Goal: Information Seeking & Learning: Learn about a topic

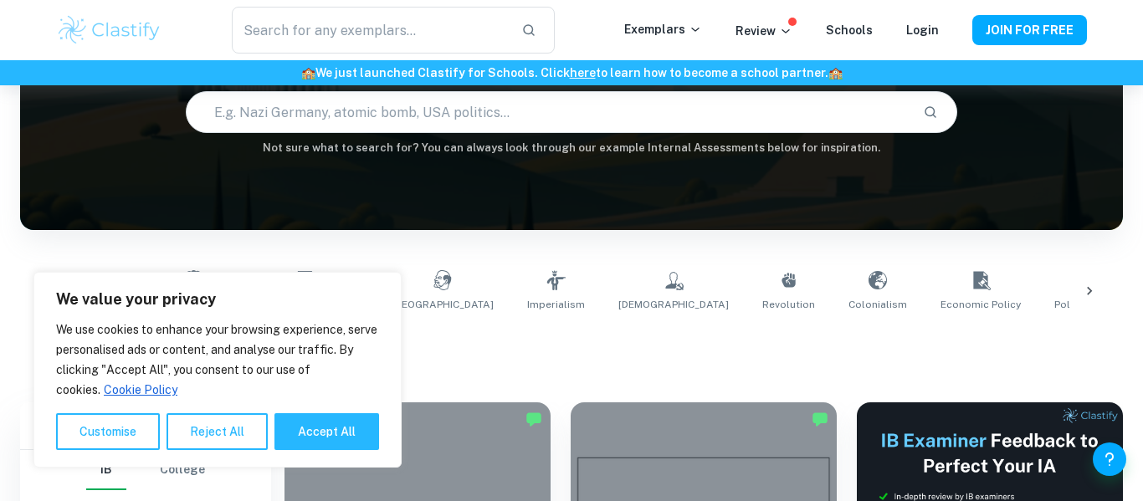
scroll to position [213, 0]
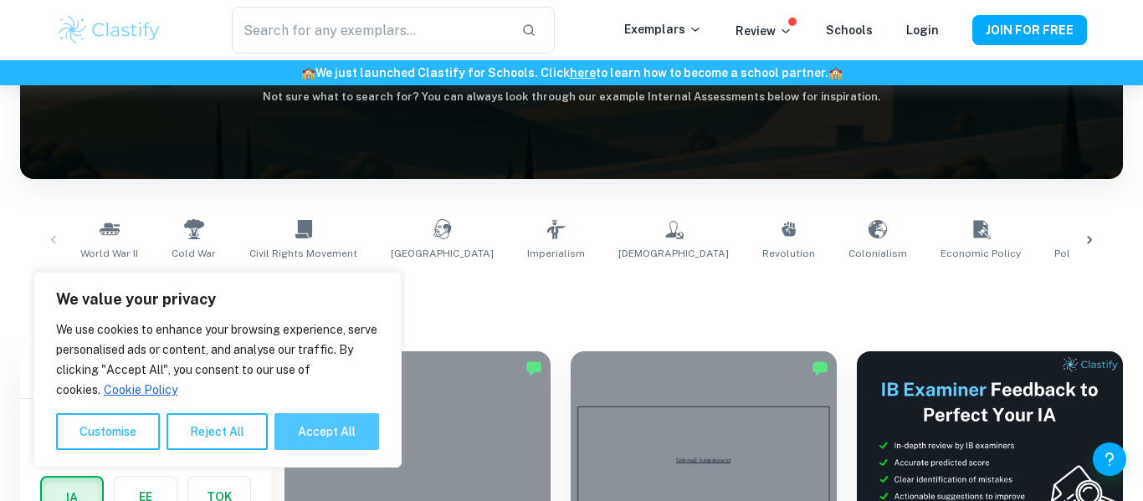
click at [310, 424] on button "Accept All" at bounding box center [327, 431] width 105 height 37
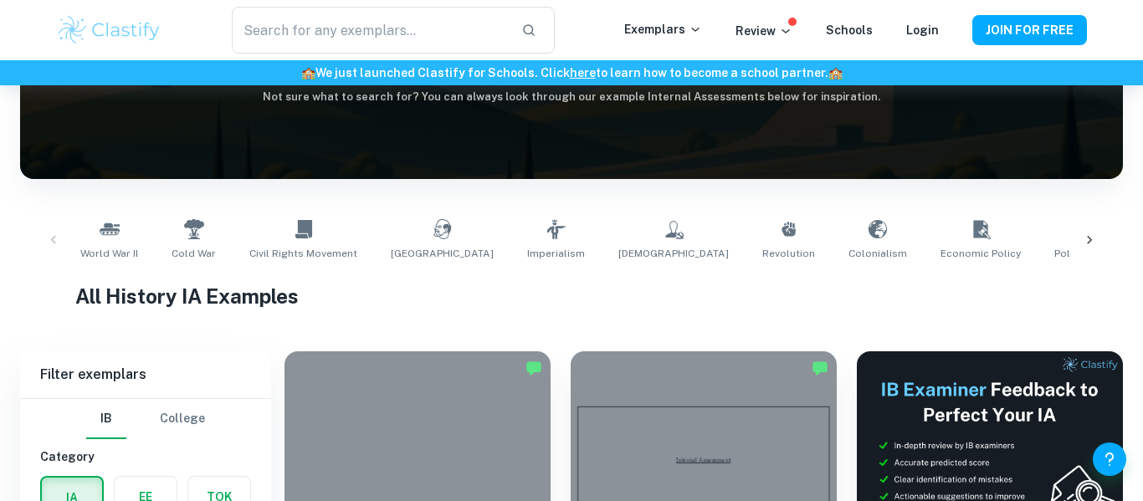
checkbox input "true"
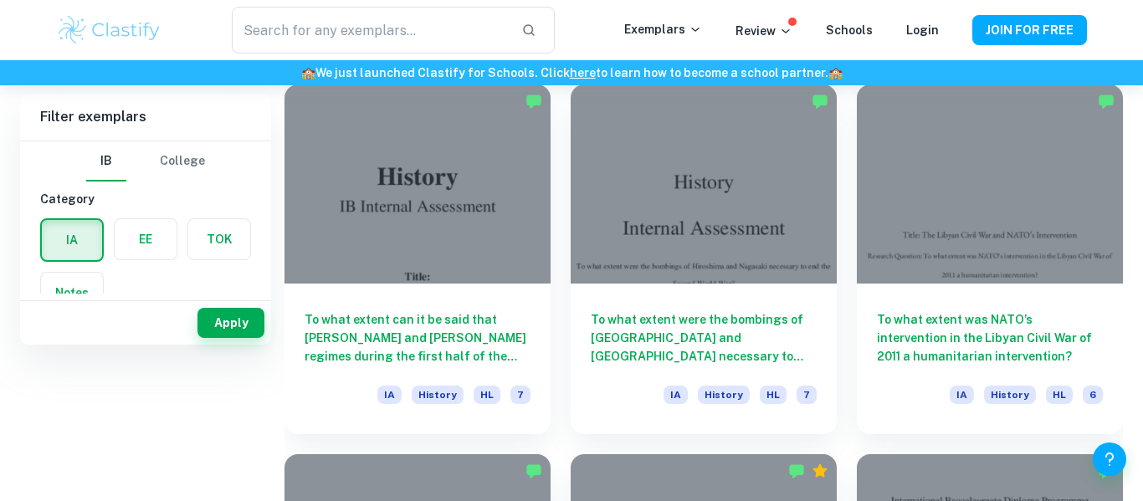
scroll to position [0, 0]
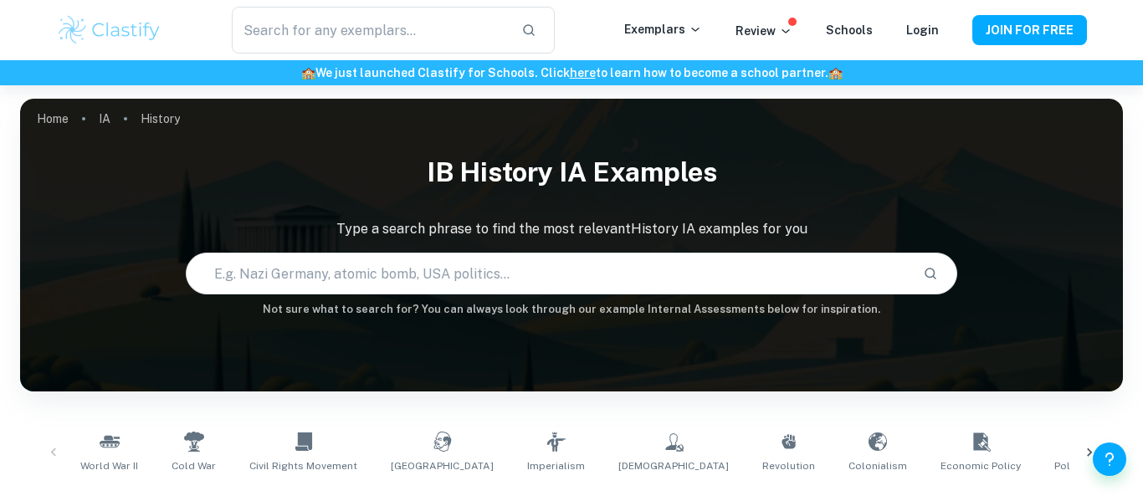
click at [388, 266] on input "text" at bounding box center [549, 273] width 724 height 47
type input "women"
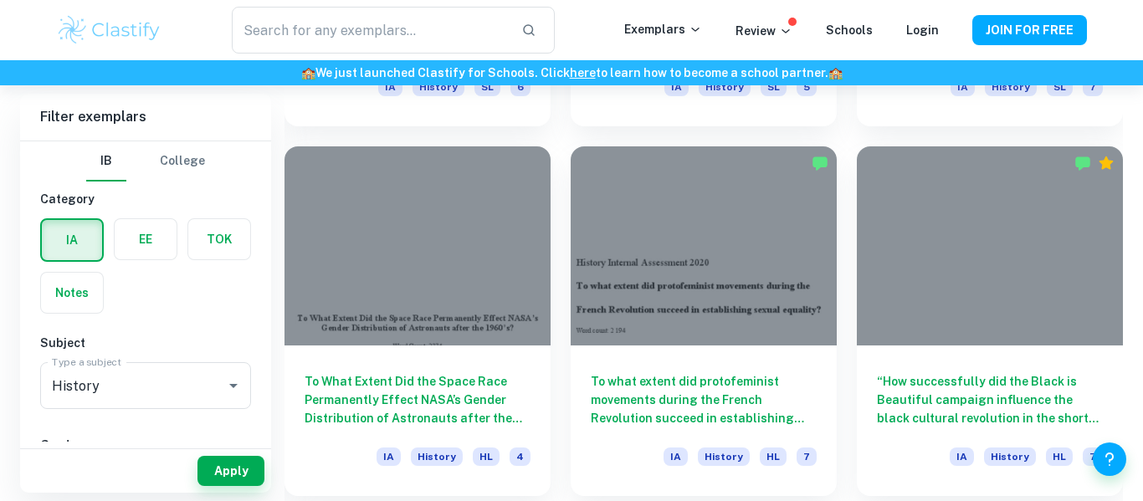
scroll to position [1909, 0]
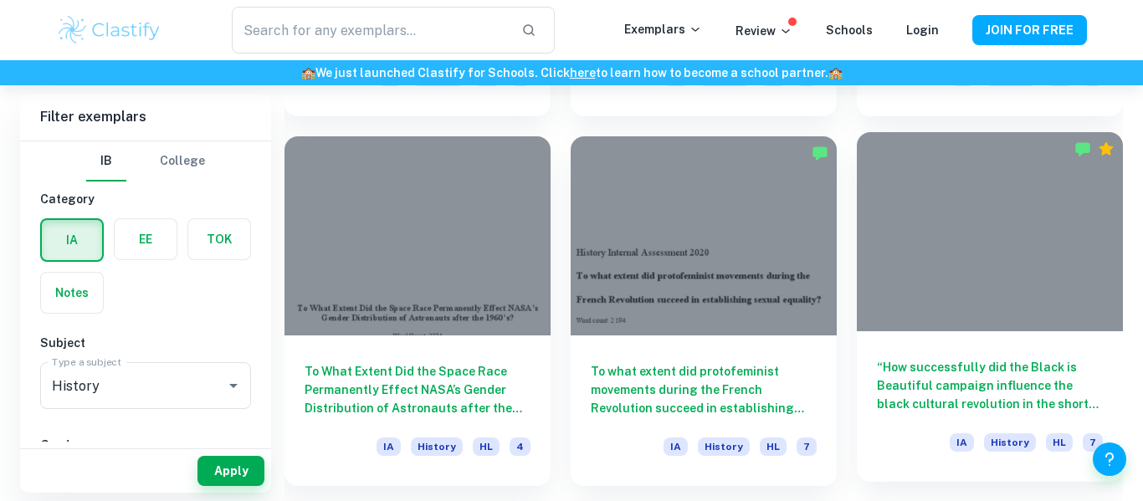
click at [936, 409] on h6 "“How successfully did the Black is Beautiful campaign influence the black cultu…" at bounding box center [990, 385] width 226 height 55
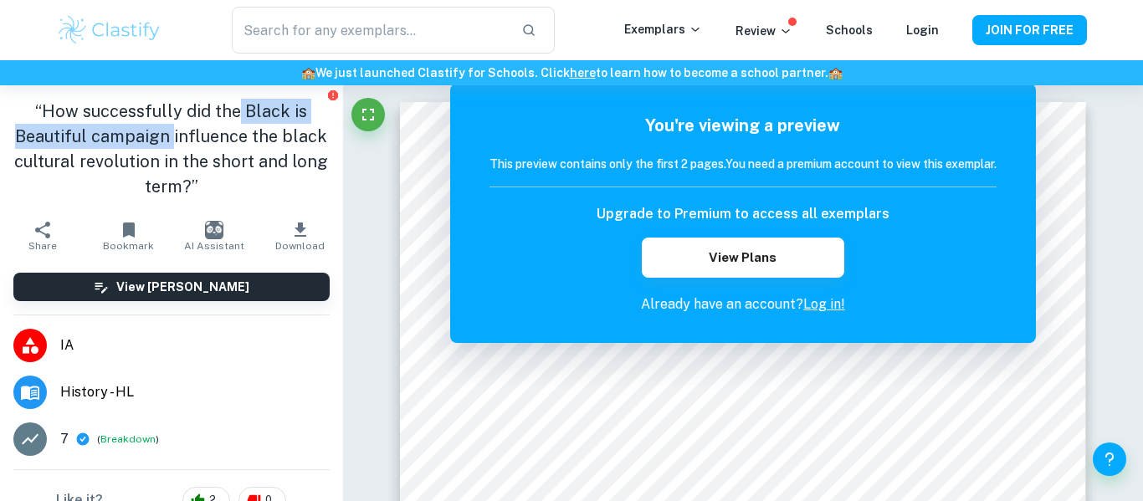
drag, startPoint x: 241, startPoint y: 112, endPoint x: 175, endPoint y: 137, distance: 70.7
click at [175, 137] on h1 "“How successfully did the Black is Beautiful campaign influence the black cultu…" at bounding box center [171, 149] width 316 height 100
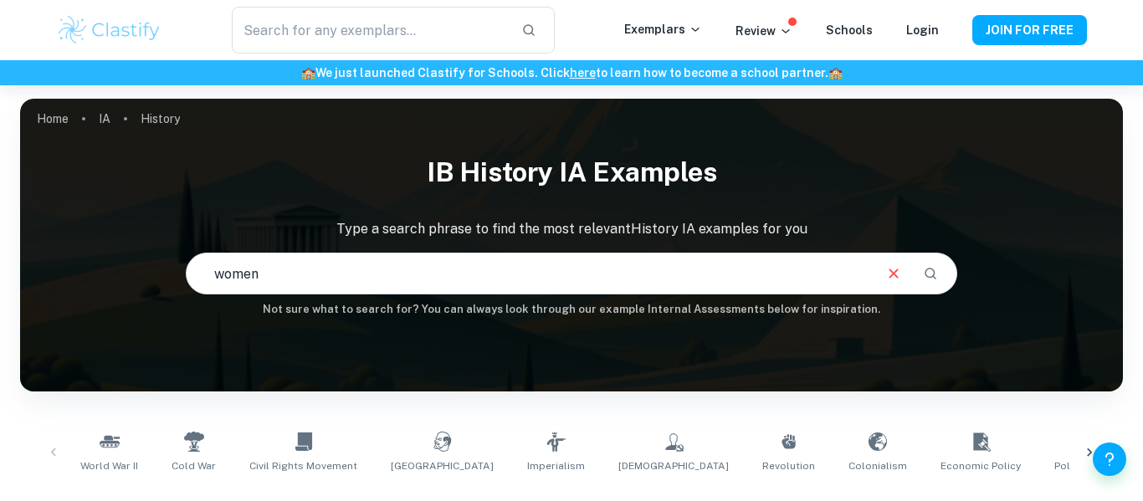
scroll to position [1, 0]
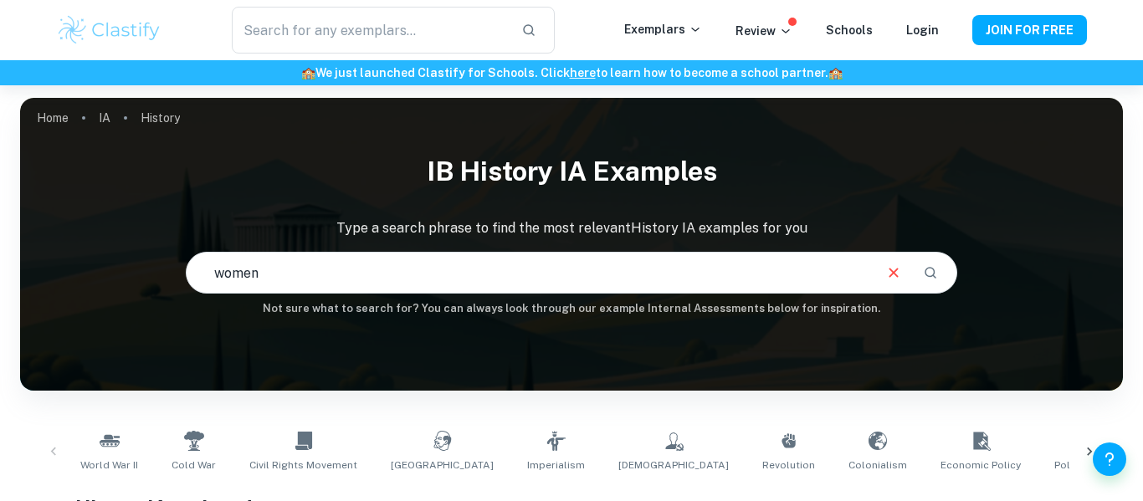
click at [544, 260] on input "women" at bounding box center [529, 272] width 685 height 47
type input "women rights"
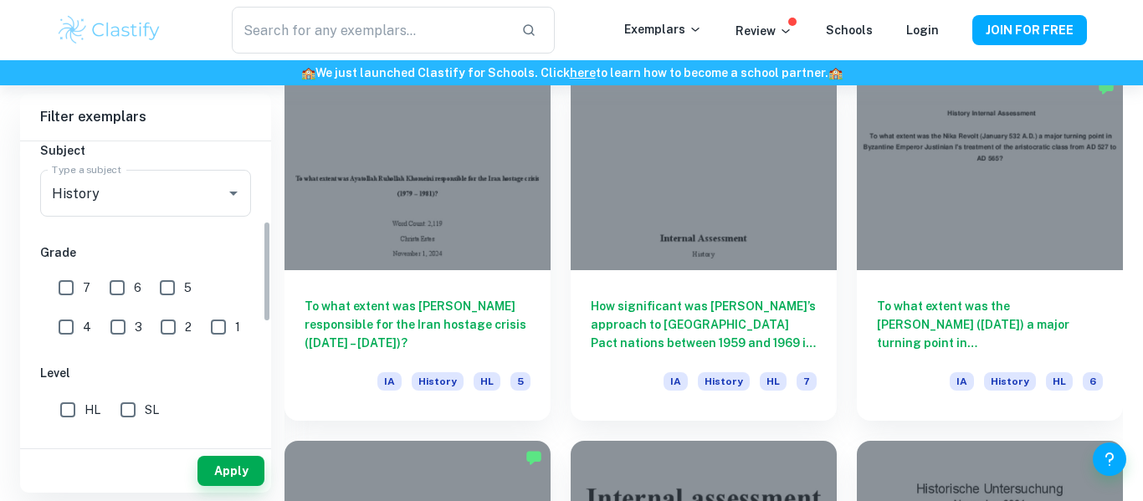
scroll to position [250, 0]
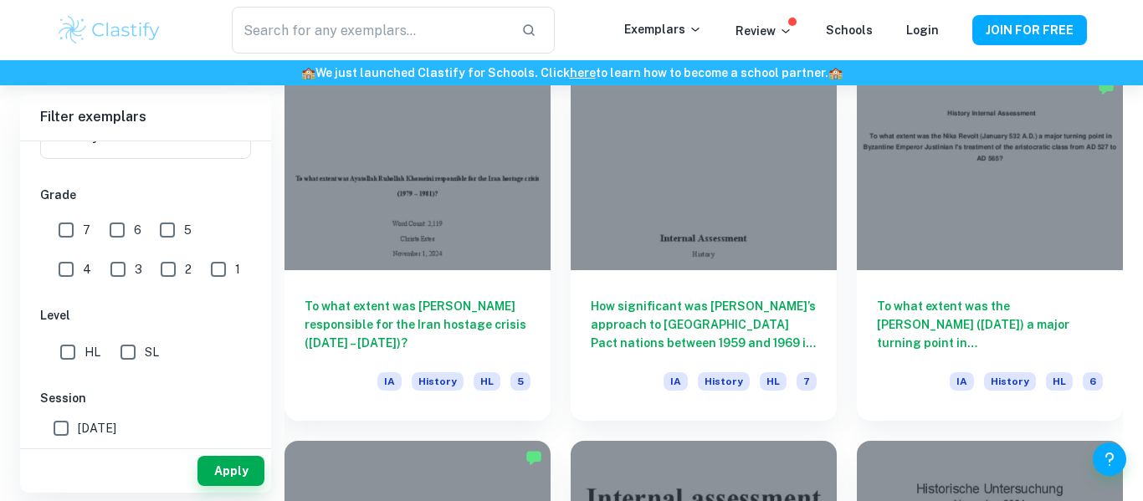
click at [141, 346] on input "SL" at bounding box center [127, 352] width 33 height 33
checkbox input "true"
click at [221, 465] on button "Apply" at bounding box center [231, 471] width 67 height 30
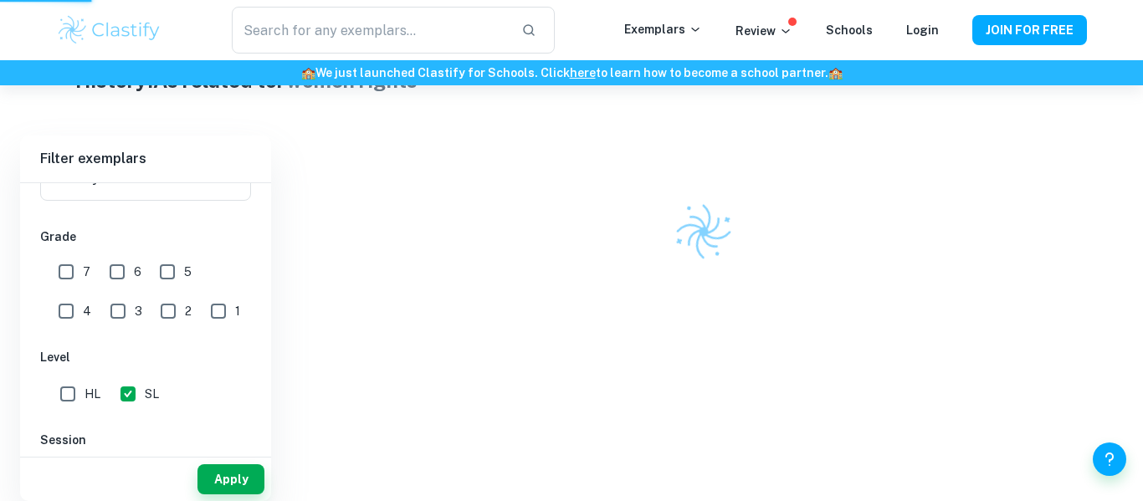
scroll to position [403, 0]
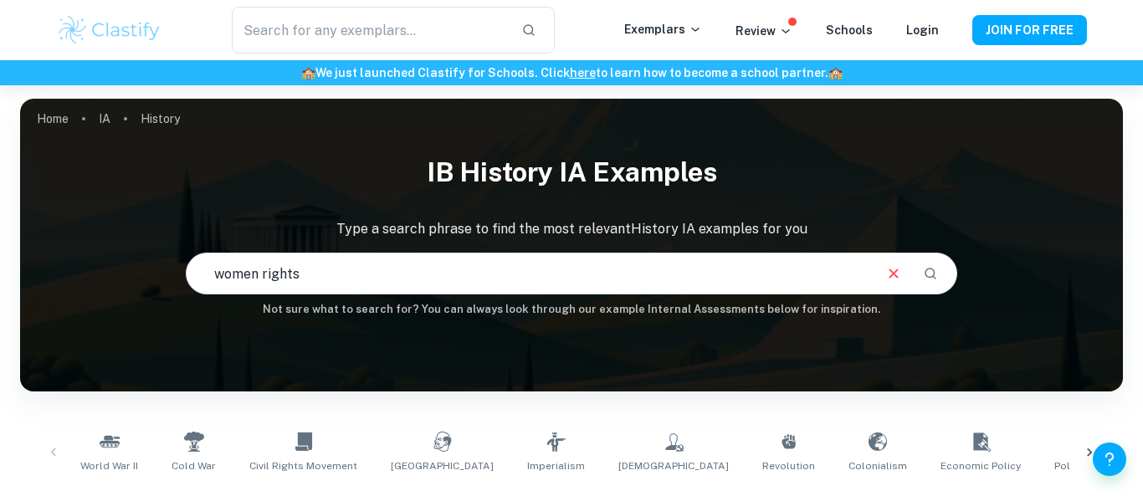
click at [262, 275] on input "women rights" at bounding box center [529, 273] width 685 height 47
type input "women"
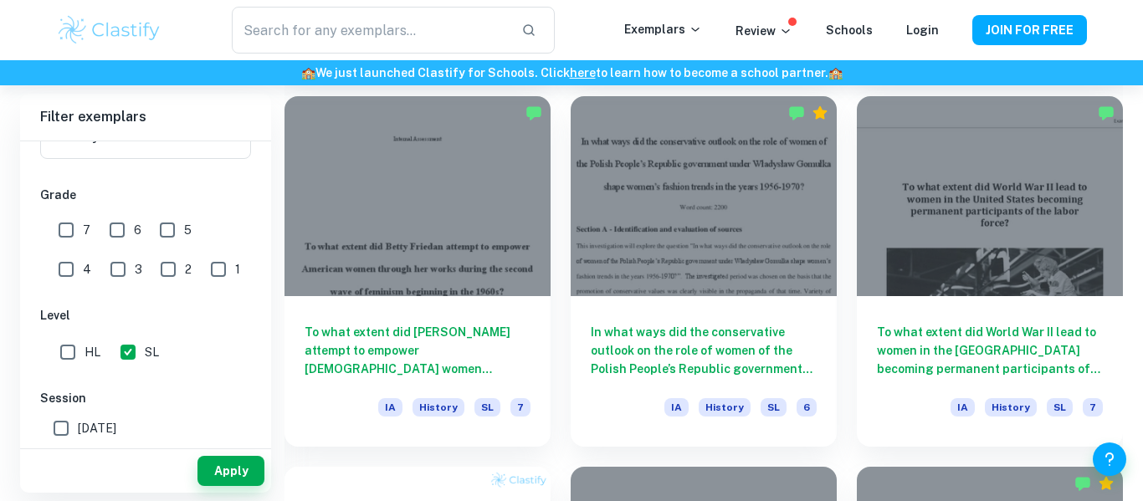
scroll to position [839, 0]
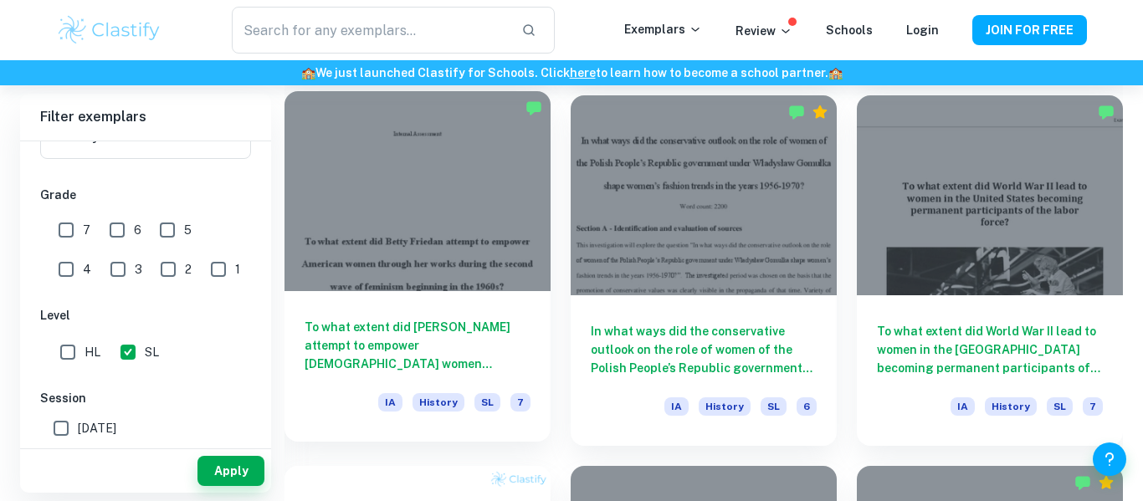
click at [505, 293] on div "To what extent did Betty Friedan attempt to empower American women through her …" at bounding box center [418, 366] width 266 height 151
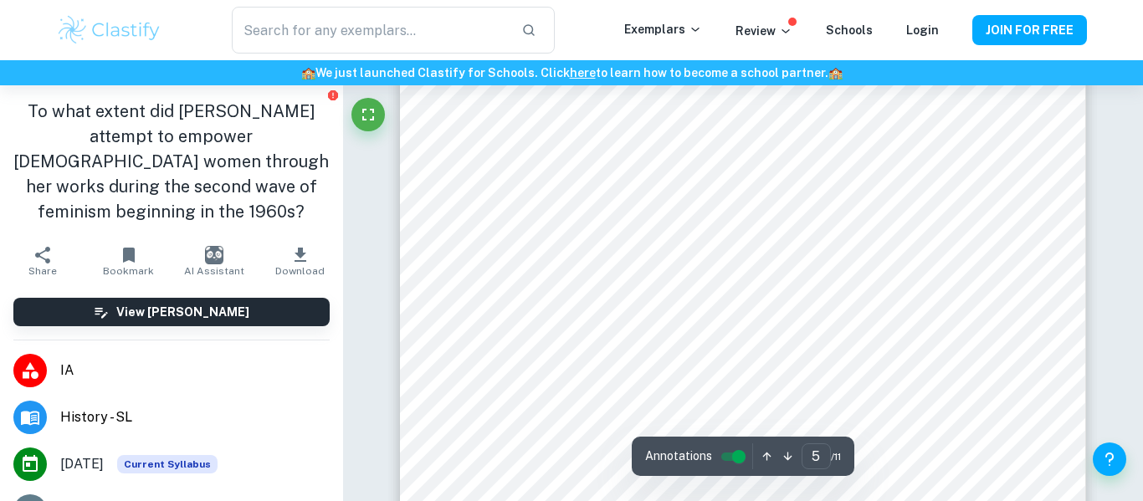
scroll to position [4100, 0]
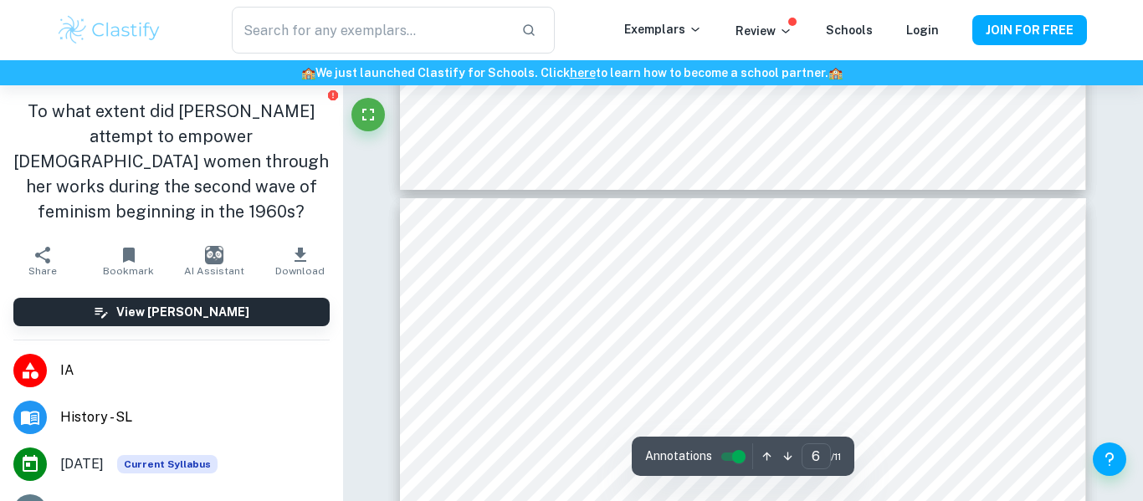
type input "7"
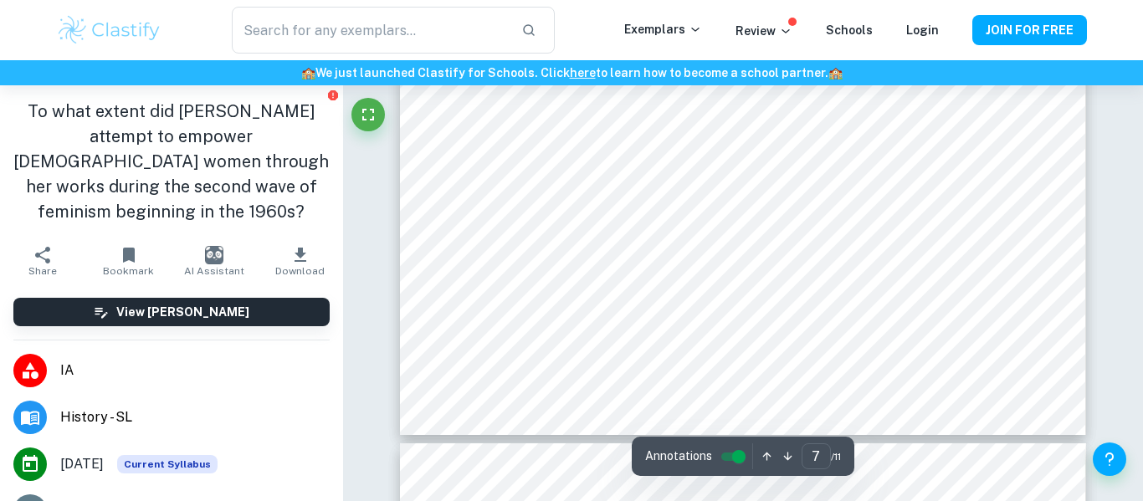
scroll to position [6149, 0]
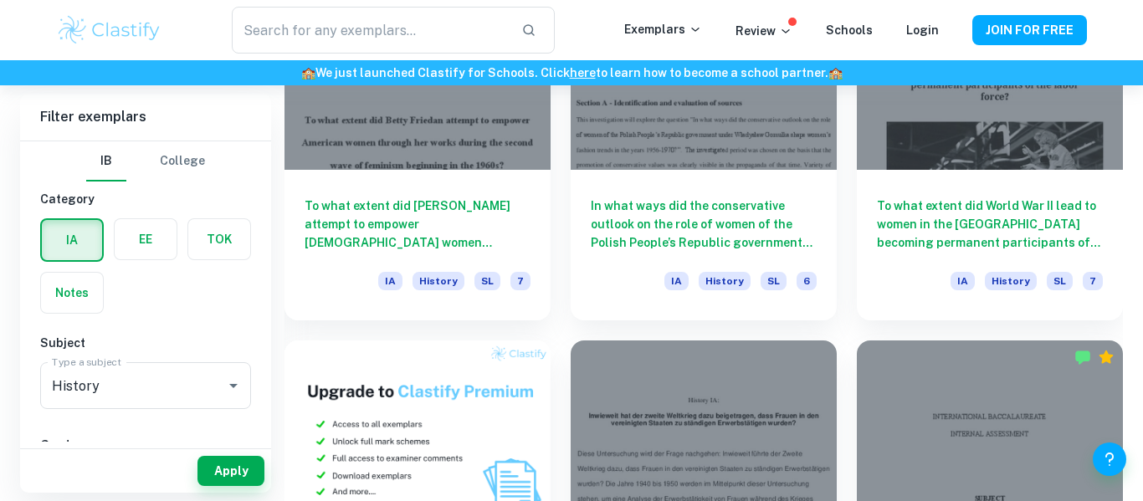
scroll to position [976, 0]
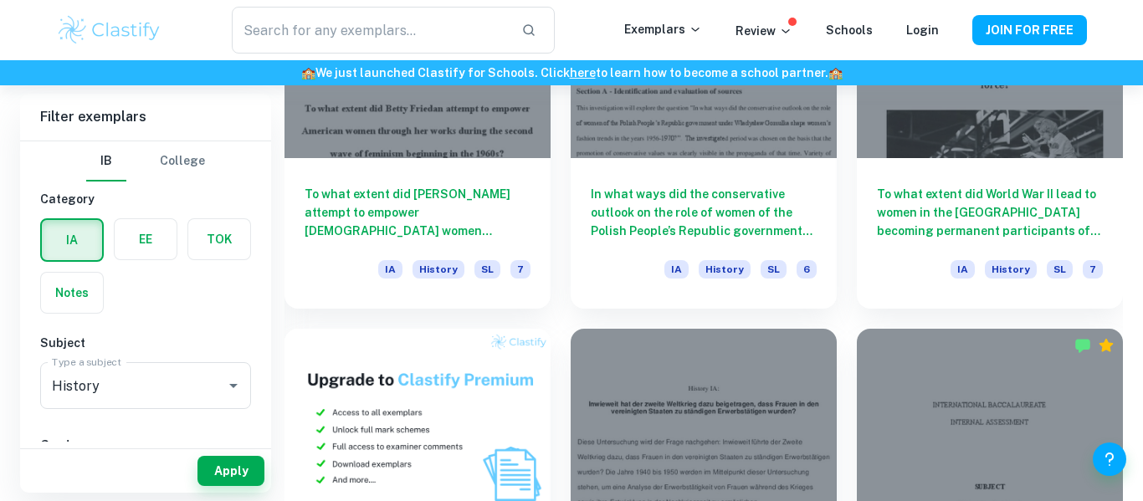
click at [619, 277] on div "IA History SL 6" at bounding box center [704, 274] width 226 height 28
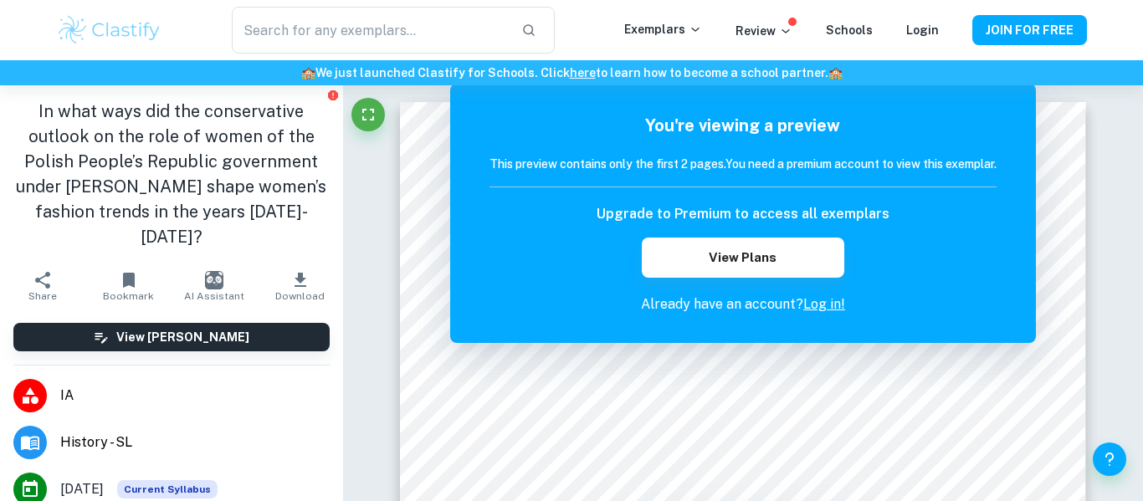
click at [176, 147] on h1 "In what ways did the conservative outlook on the role of women of the Polish Pe…" at bounding box center [171, 174] width 316 height 151
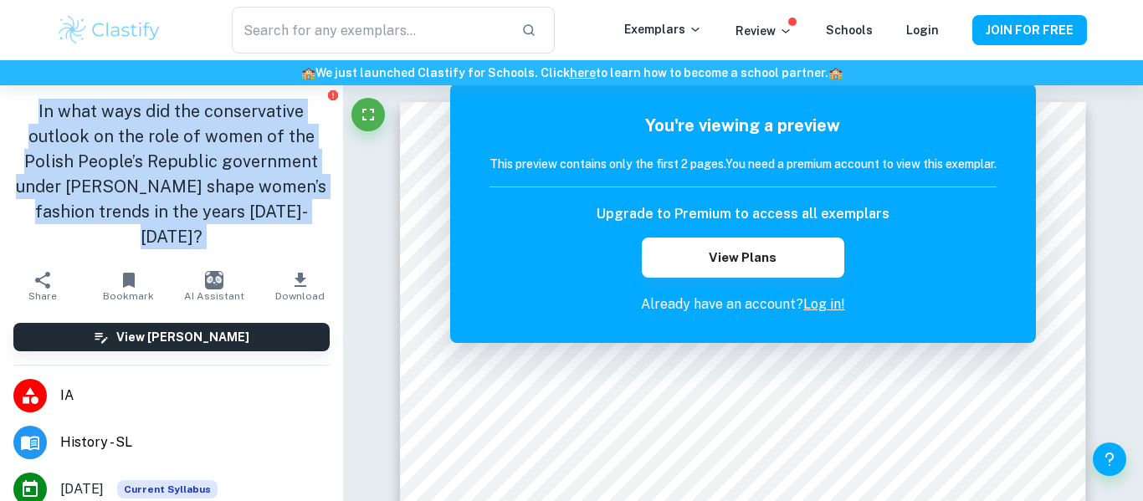
click at [176, 147] on h1 "In what ways did the conservative outlook on the role of women of the Polish Pe…" at bounding box center [171, 174] width 316 height 151
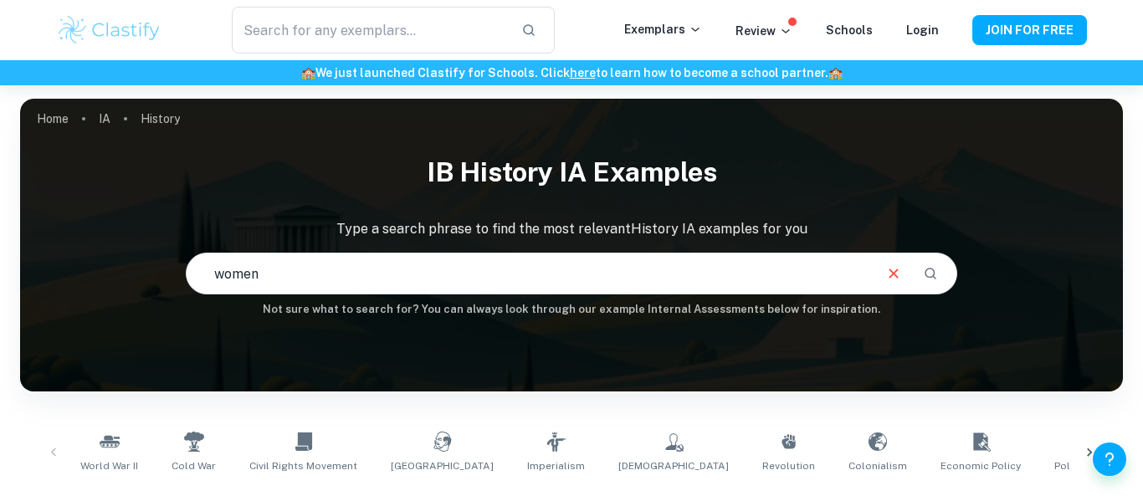
click at [396, 267] on input "women" at bounding box center [529, 273] width 685 height 47
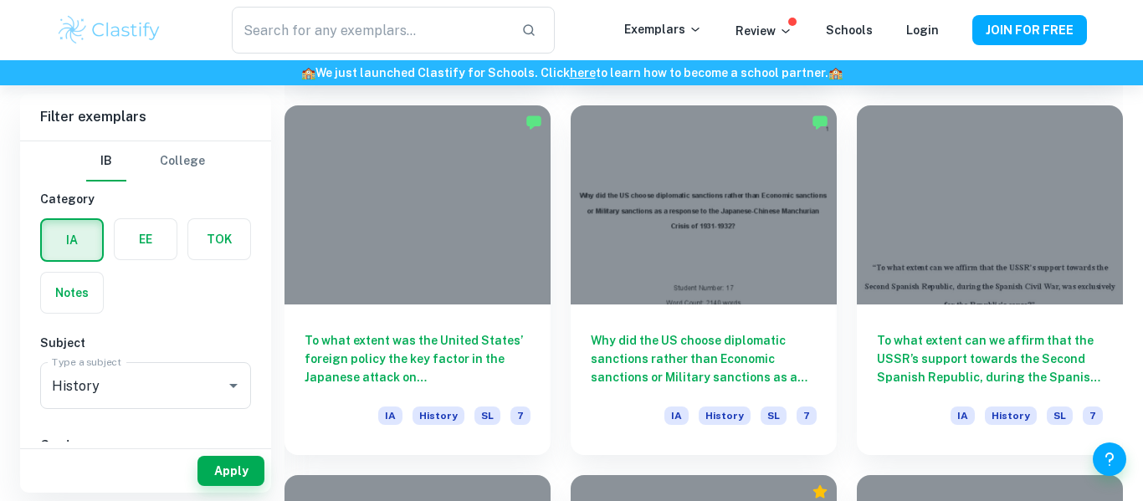
click at [182, 171] on button "College" at bounding box center [182, 161] width 45 height 40
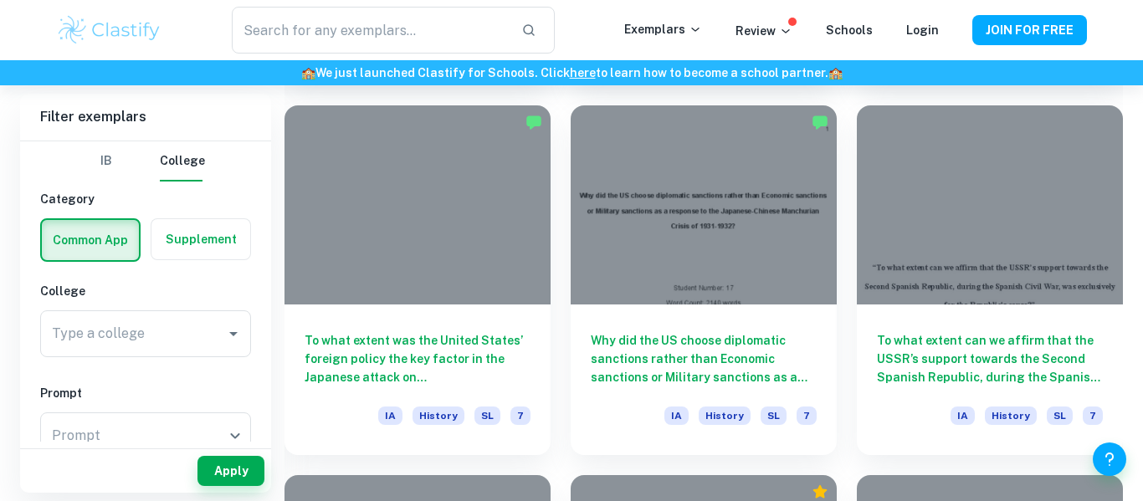
click at [112, 175] on button "IB" at bounding box center [106, 161] width 40 height 40
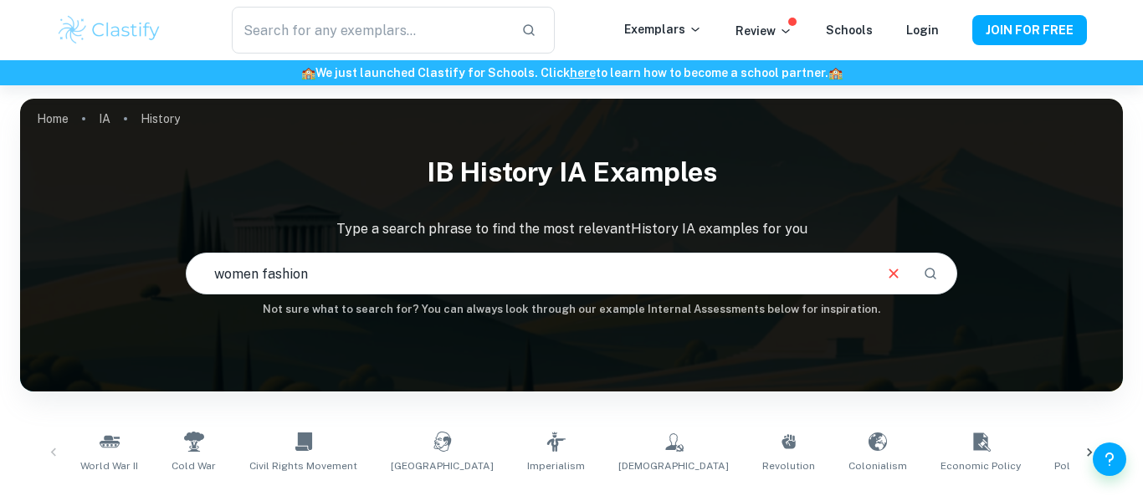
click at [280, 259] on input "women fashion" at bounding box center [529, 273] width 685 height 47
click at [451, 271] on input "technolgy" at bounding box center [529, 273] width 685 height 47
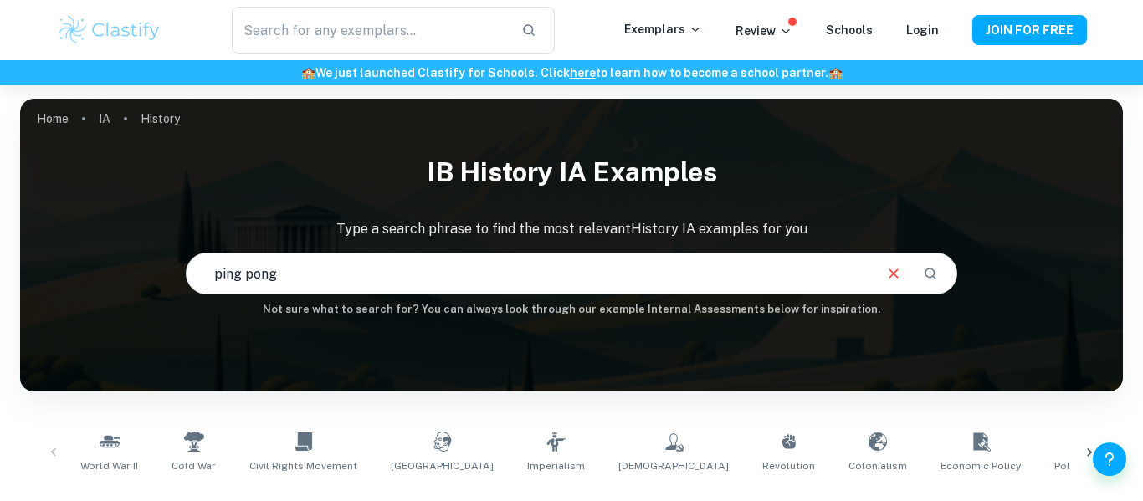
type input "ping pong"
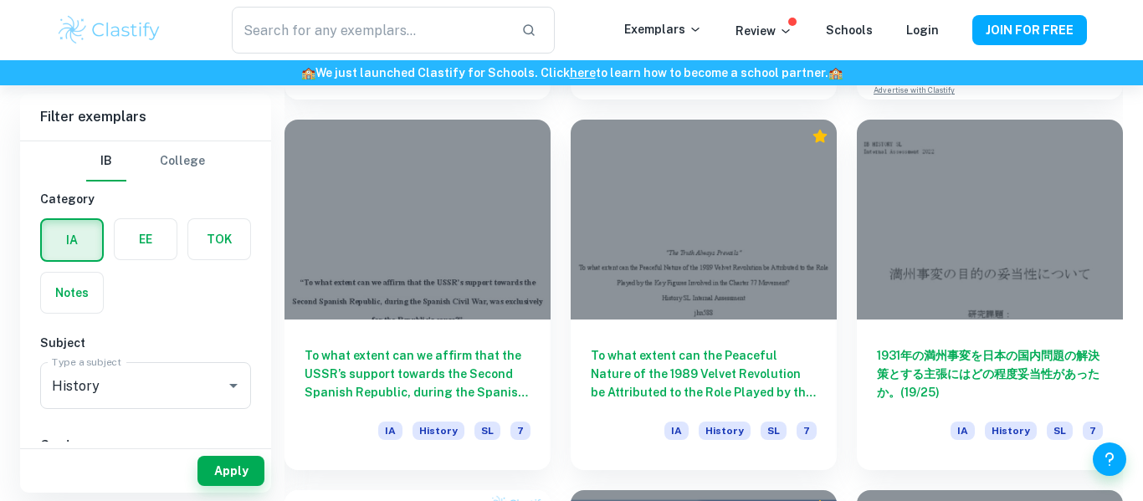
scroll to position [850, 0]
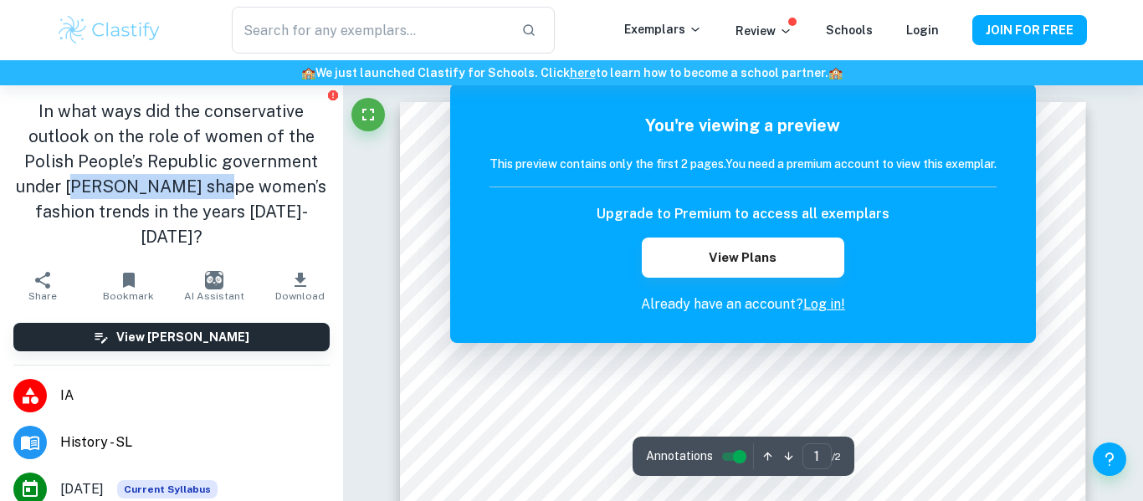
drag, startPoint x: 103, startPoint y: 187, endPoint x: 246, endPoint y: 186, distance: 143.1
click at [246, 186] on h1 "In what ways did the conservative outlook on the role of women of the Polish Pe…" at bounding box center [171, 174] width 316 height 151
click at [56, 168] on h1 "In what ways did the conservative outlook on the role of women of the Polish Pe…" at bounding box center [171, 174] width 316 height 151
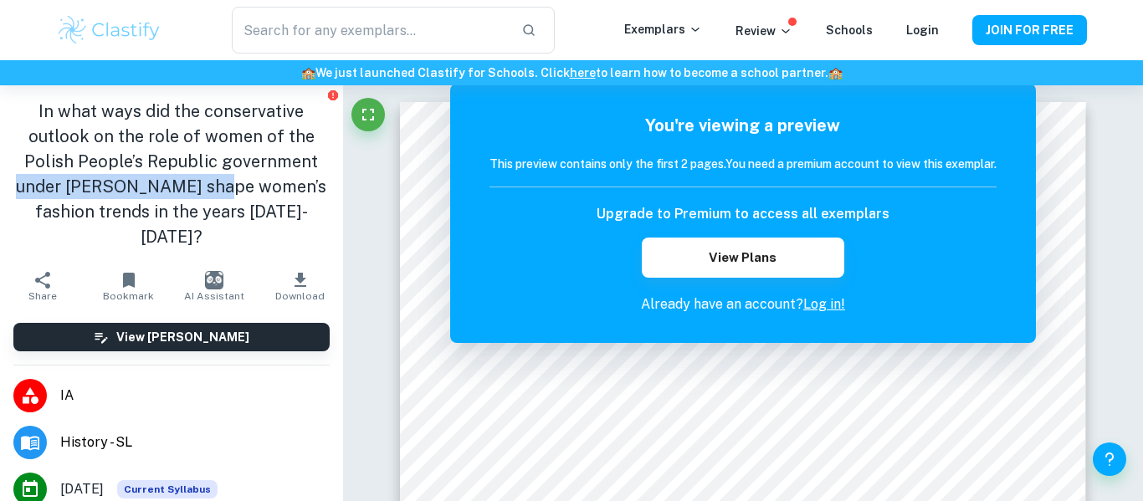
drag, startPoint x: 38, startPoint y: 185, endPoint x: 250, endPoint y: 198, distance: 213.0
click at [250, 198] on h1 "In what ways did the conservative outlook on the role of women of the Polish Pe…" at bounding box center [171, 174] width 316 height 151
